Goal: Task Accomplishment & Management: Use online tool/utility

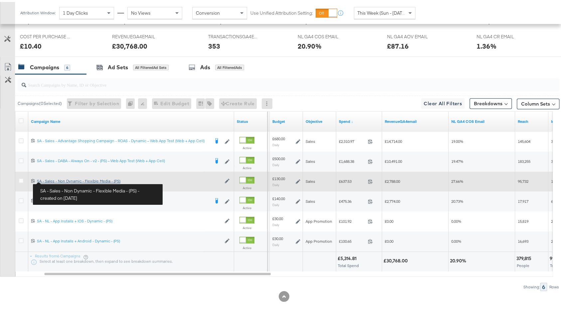
click at [59, 179] on div "SA - Sales - Non Dynamic - Flexible Media - (PS) SA - Sales - Non Dynamic - Fle…" at bounding box center [129, 178] width 184 height 5
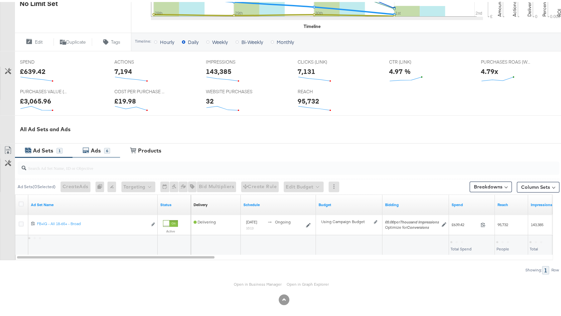
click at [94, 147] on div "Ads" at bounding box center [96, 149] width 10 height 8
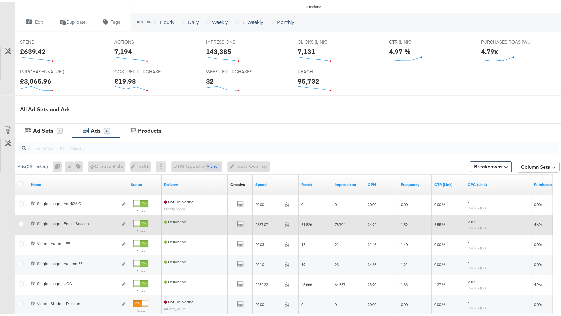
scroll to position [333, 0]
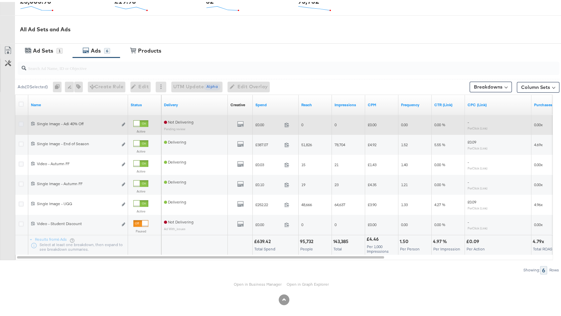
click at [21, 119] on icon at bounding box center [21, 121] width 5 height 5
click at [0, 0] on input "checkbox" at bounding box center [0, 0] width 0 height 0
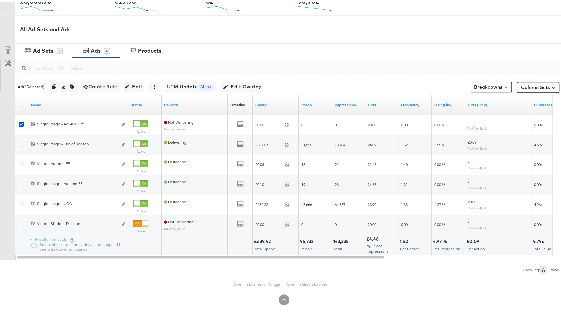
scroll to position [0, 0]
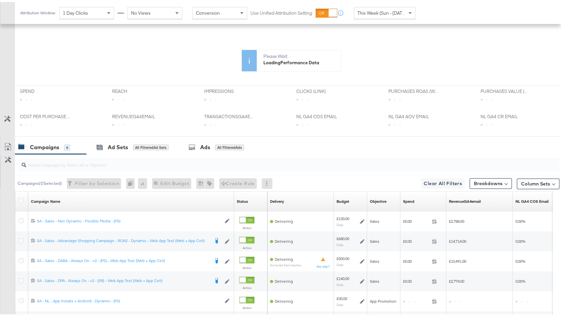
scroll to position [200, 0]
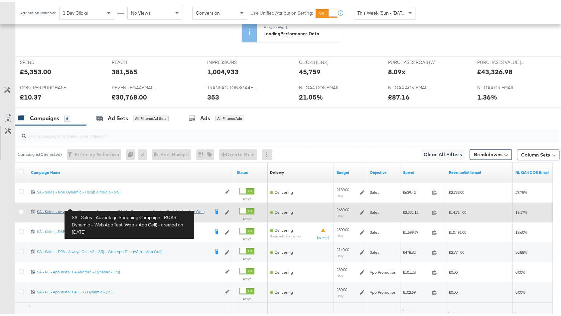
click at [86, 207] on div "SA - Sales - Advantage Shopping Campaign - ROAS - Dynamic – Web App Test (Web +…" at bounding box center [123, 209] width 173 height 5
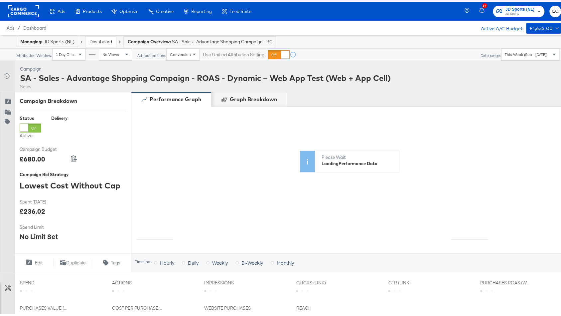
scroll to position [214, 0]
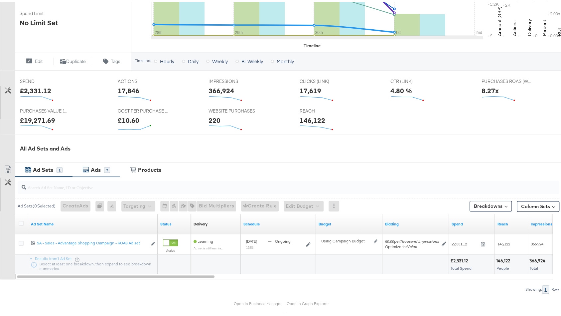
click at [94, 171] on div "Ads 7" at bounding box center [97, 168] width 48 height 14
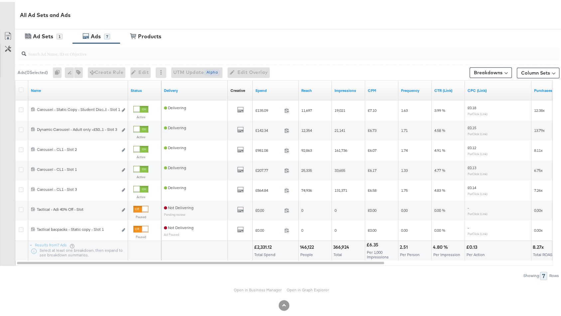
scroll to position [353, 0]
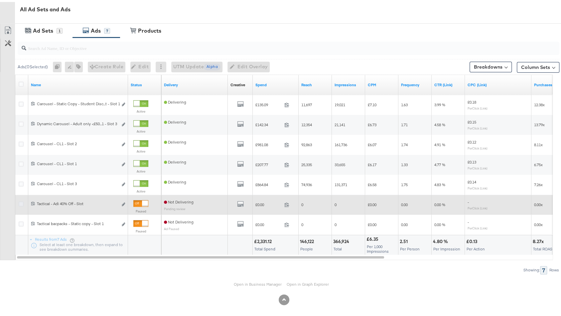
click at [21, 200] on icon at bounding box center [21, 201] width 5 height 5
click at [0, 0] on input "checkbox" at bounding box center [0, 0] width 0 height 0
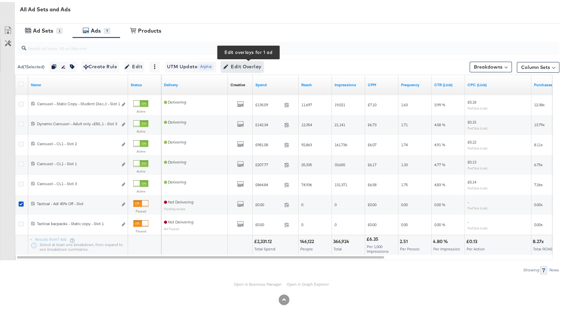
click at [260, 62] on span "Edit Overlay Edit overlays for 1 ad" at bounding box center [242, 65] width 38 height 8
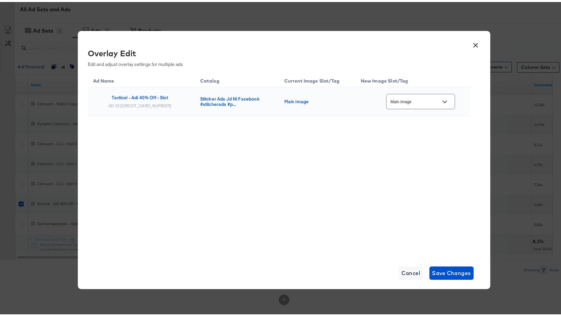
click at [430, 100] on input "Main image" at bounding box center [415, 100] width 53 height 8
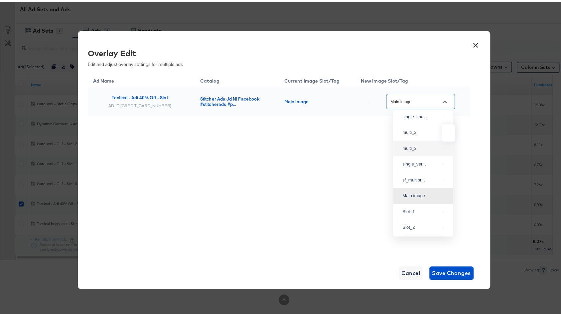
click at [443, 147] on img at bounding box center [443, 146] width 1 height 1
type input "multi_3"
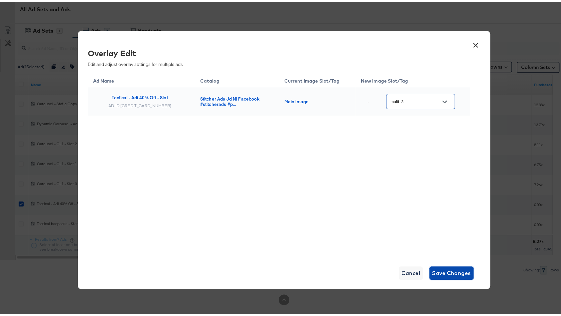
click at [462, 271] on span "Save Changes" at bounding box center [451, 270] width 39 height 9
